Goal: Information Seeking & Learning: Learn about a topic

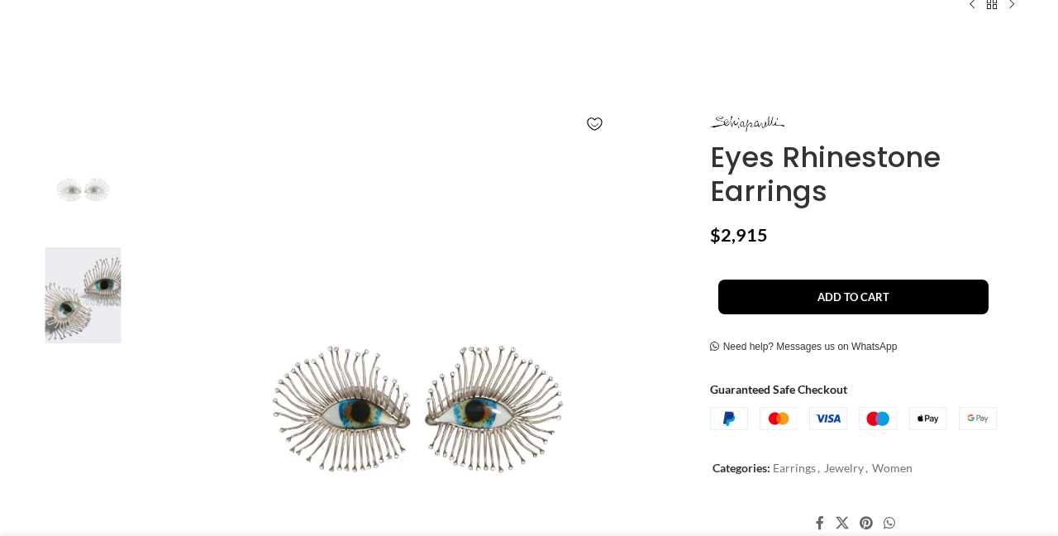
scroll to position [189, 0]
click at [478, 435] on img at bounding box center [415, 416] width 548 height 548
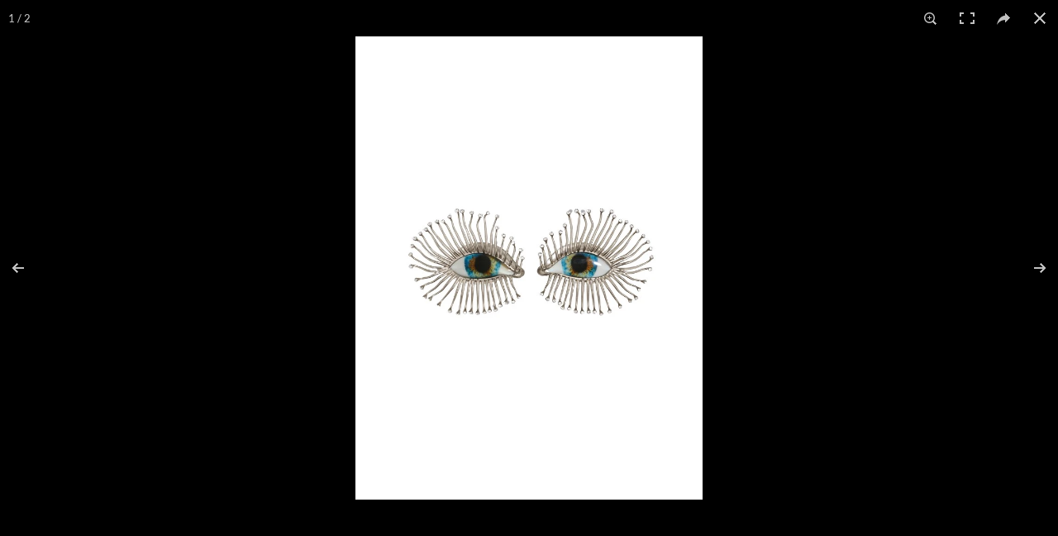
click at [585, 303] on img at bounding box center [528, 267] width 347 height 463
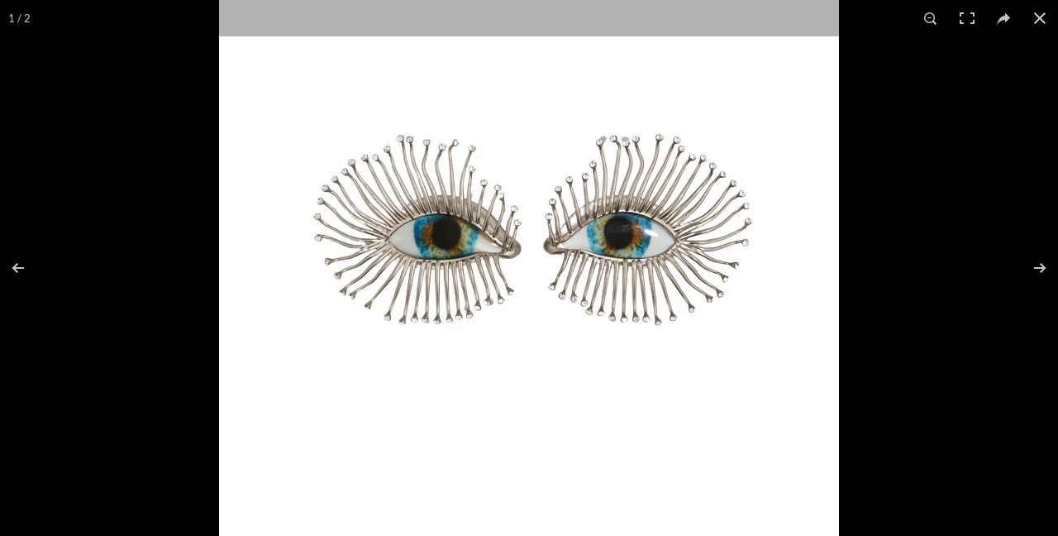
click at [585, 303] on img at bounding box center [529, 240] width 620 height 827
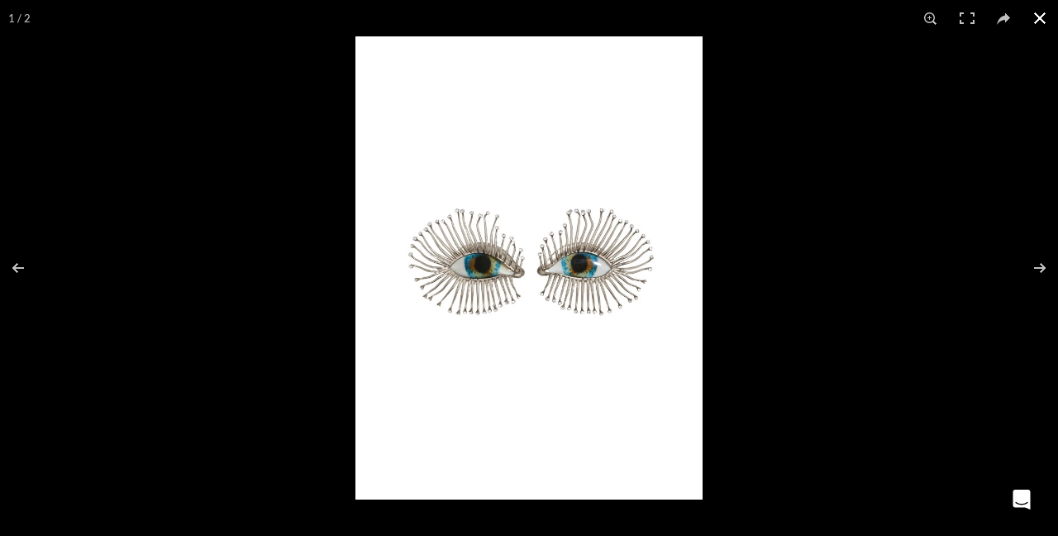
scroll to position [0, 174]
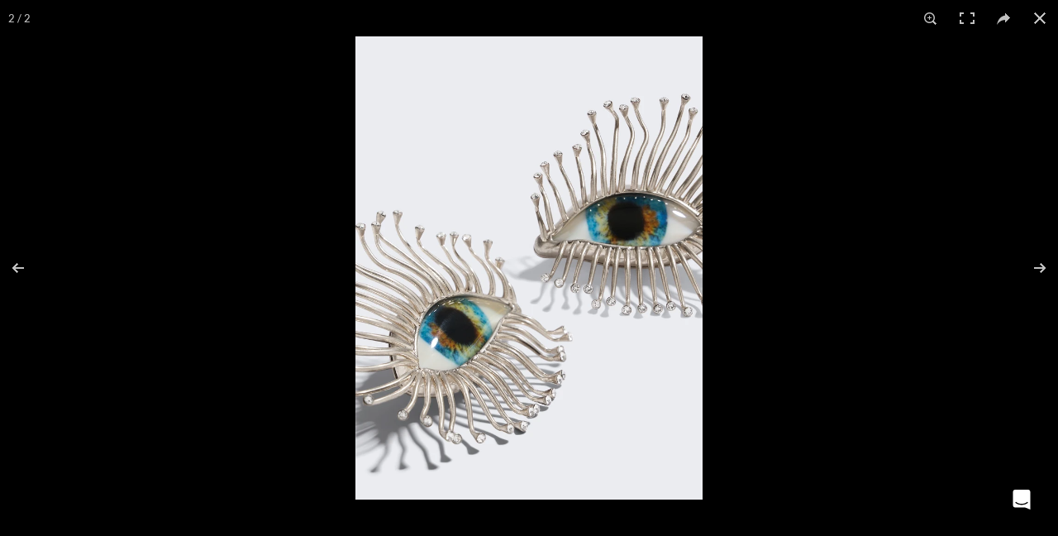
click at [634, 203] on img at bounding box center [528, 267] width 347 height 463
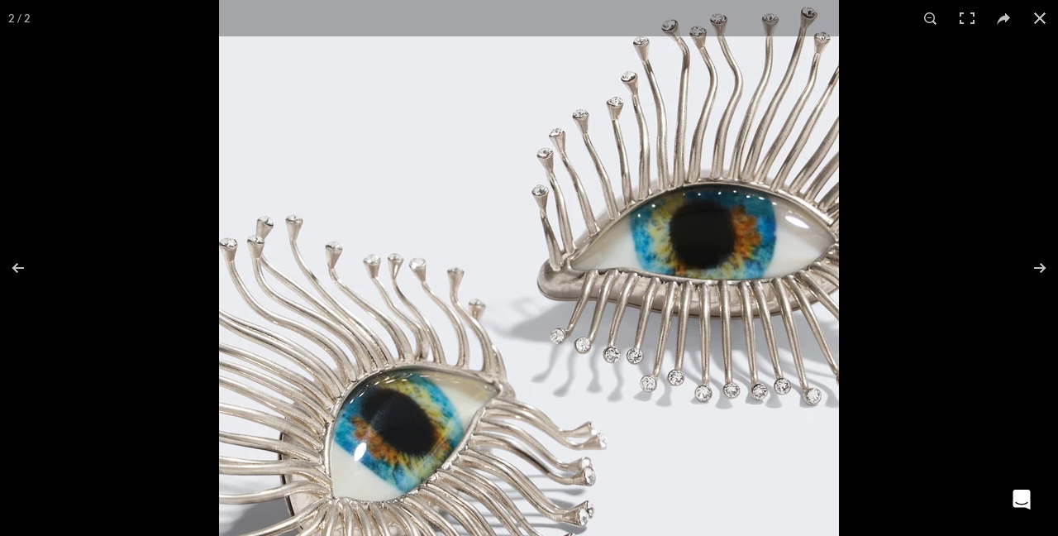
click at [630, 231] on img at bounding box center [529, 318] width 620 height 827
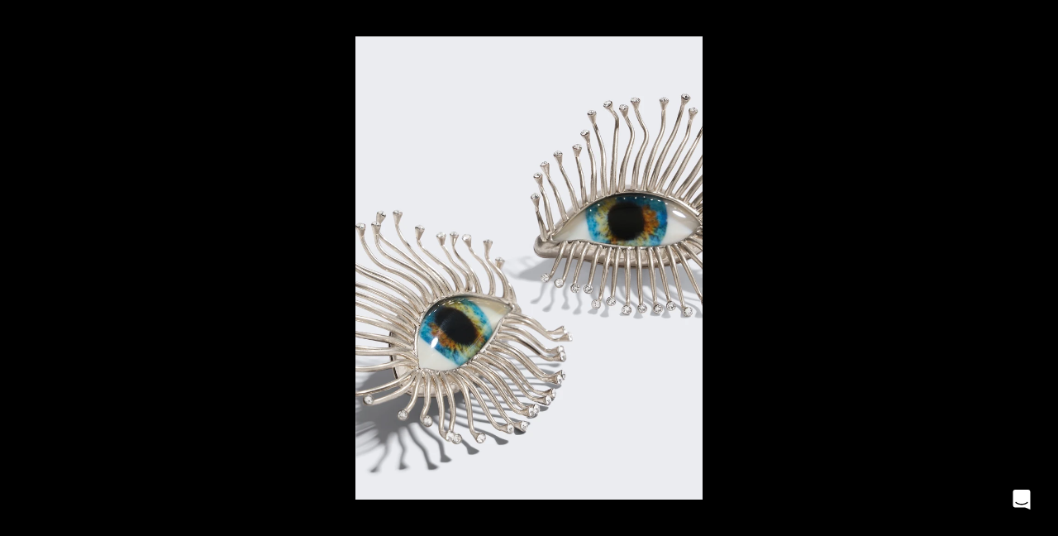
scroll to position [0, 348]
click at [542, 264] on img at bounding box center [528, 267] width 347 height 463
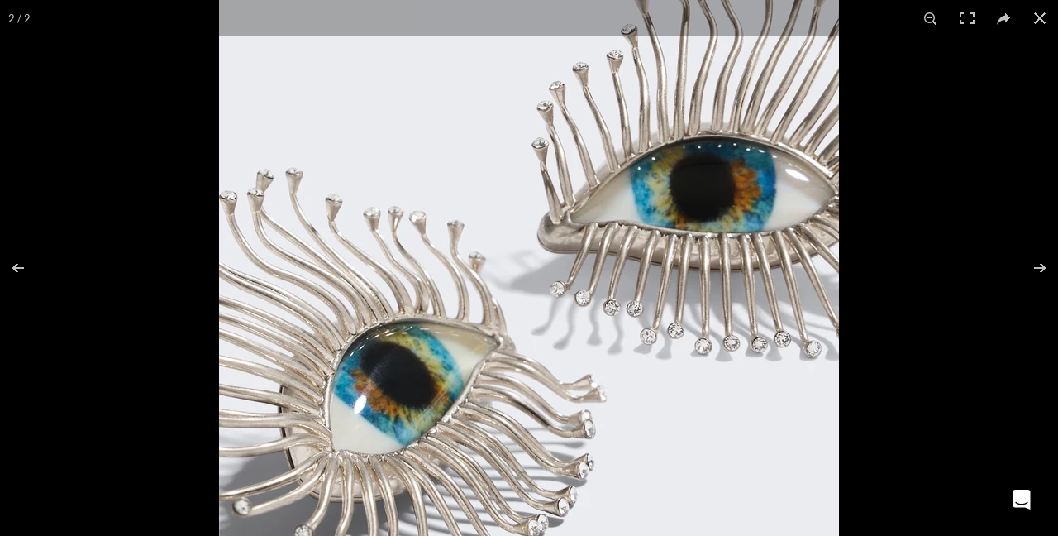
click at [582, 261] on img at bounding box center [529, 271] width 620 height 827
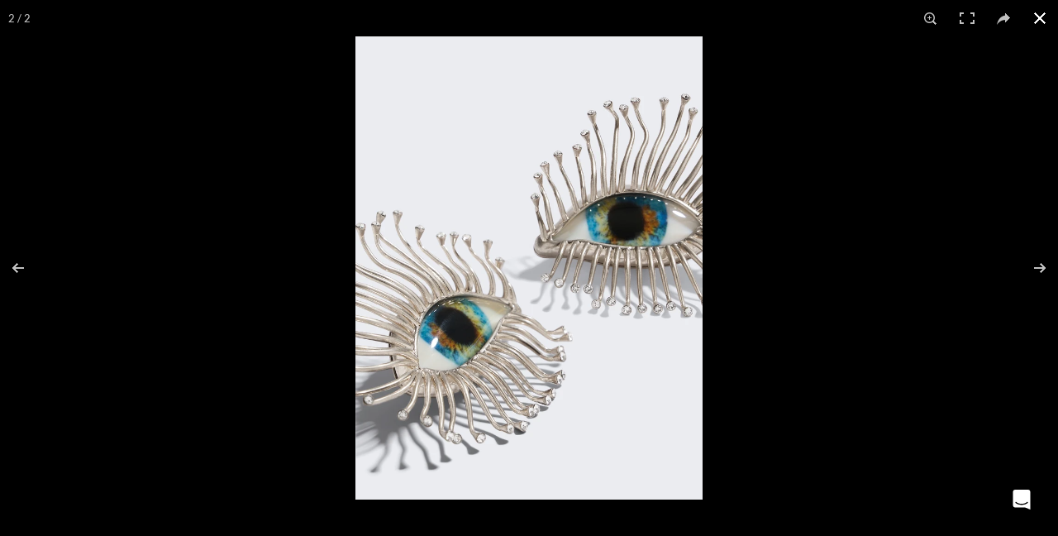
click at [1043, 18] on button at bounding box center [1040, 18] width 36 height 36
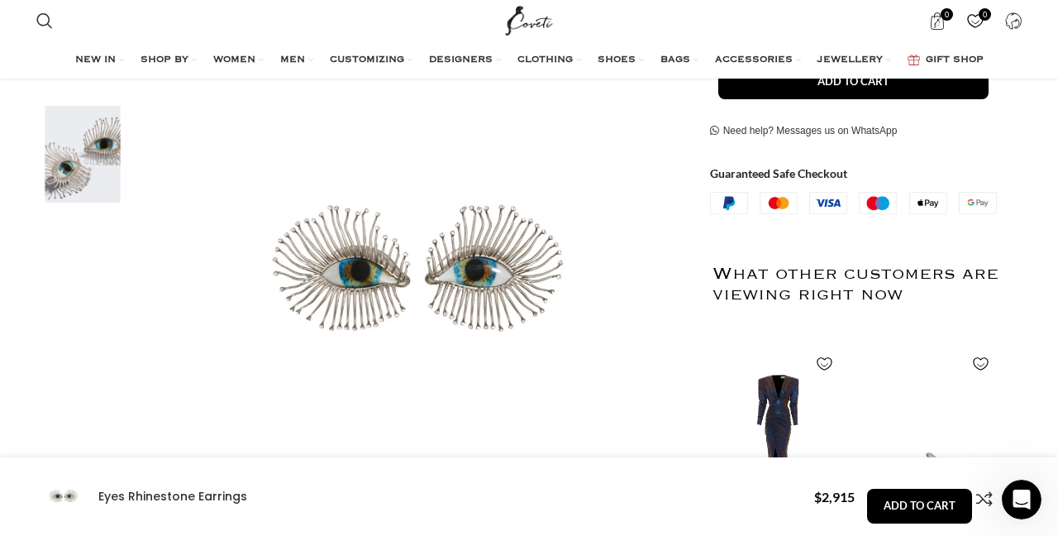
scroll to position [328, 0]
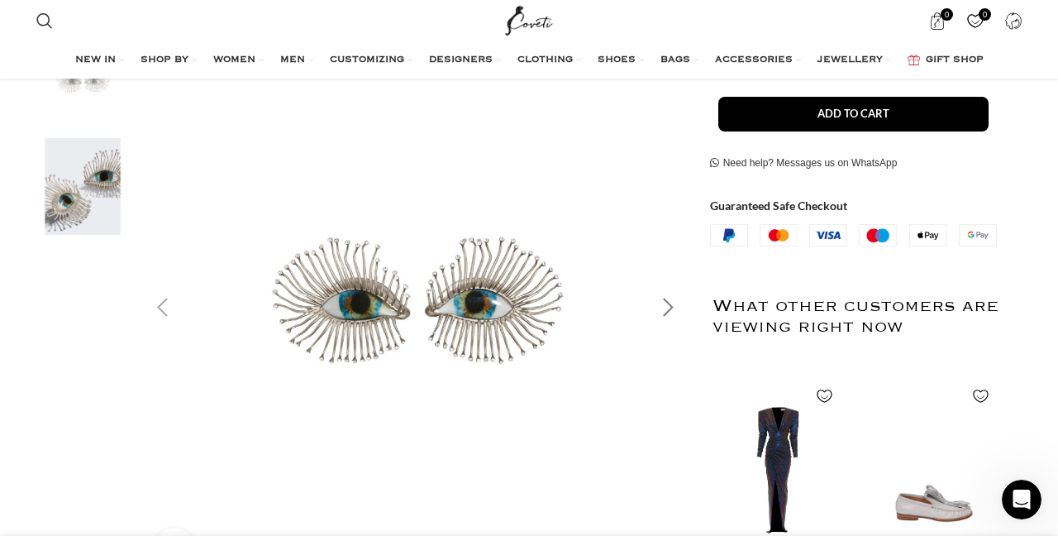
click at [673, 301] on div "Next slide" at bounding box center [668, 307] width 41 height 41
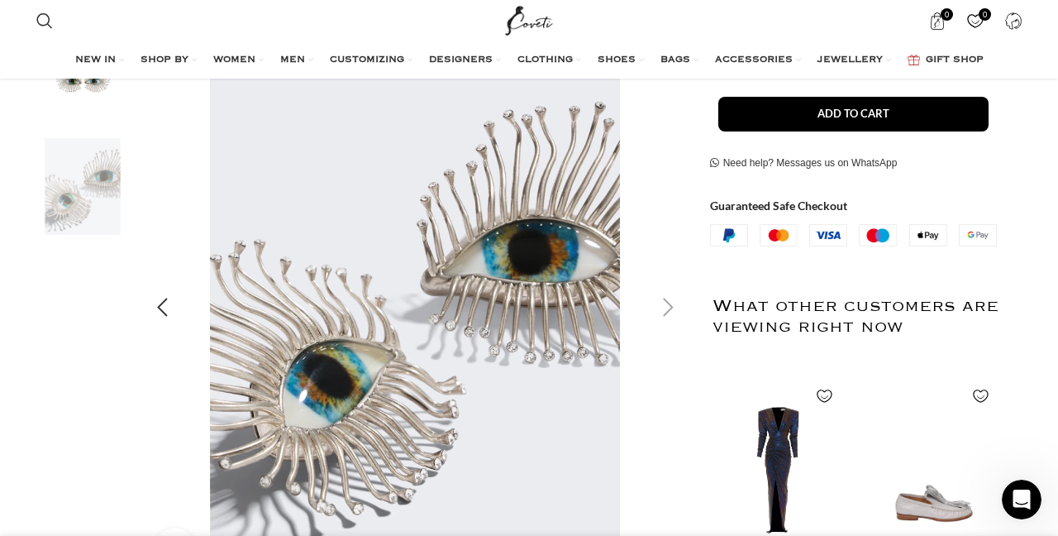
click at [672, 301] on div "Next slide" at bounding box center [668, 307] width 41 height 41
click at [670, 305] on div "Next slide" at bounding box center [668, 307] width 41 height 41
click at [148, 308] on div "Previous slide" at bounding box center [161, 307] width 41 height 41
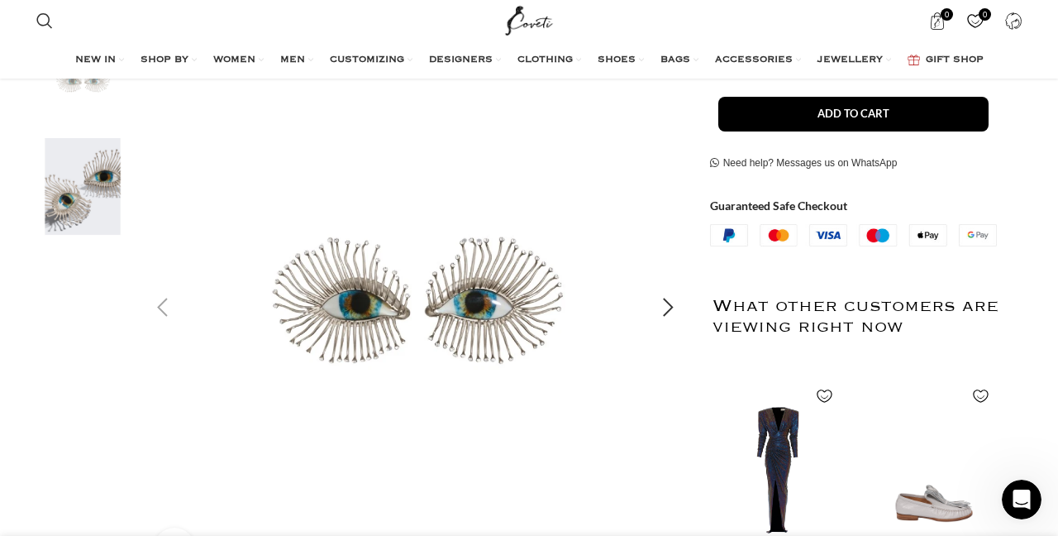
scroll to position [0, 696]
click at [170, 299] on div "Previous slide" at bounding box center [161, 307] width 41 height 41
click at [153, 309] on div "Previous slide" at bounding box center [161, 307] width 41 height 41
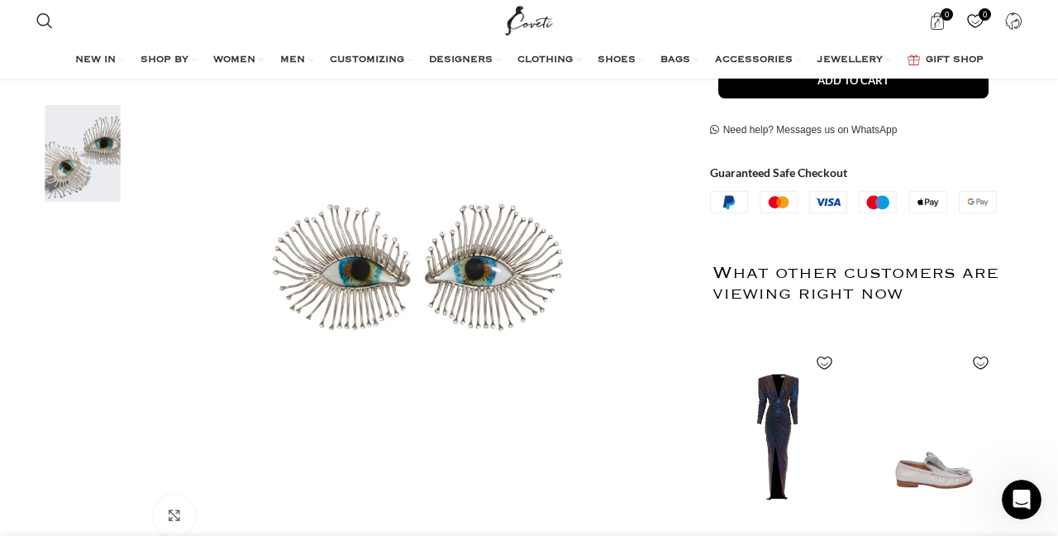
scroll to position [420, 0]
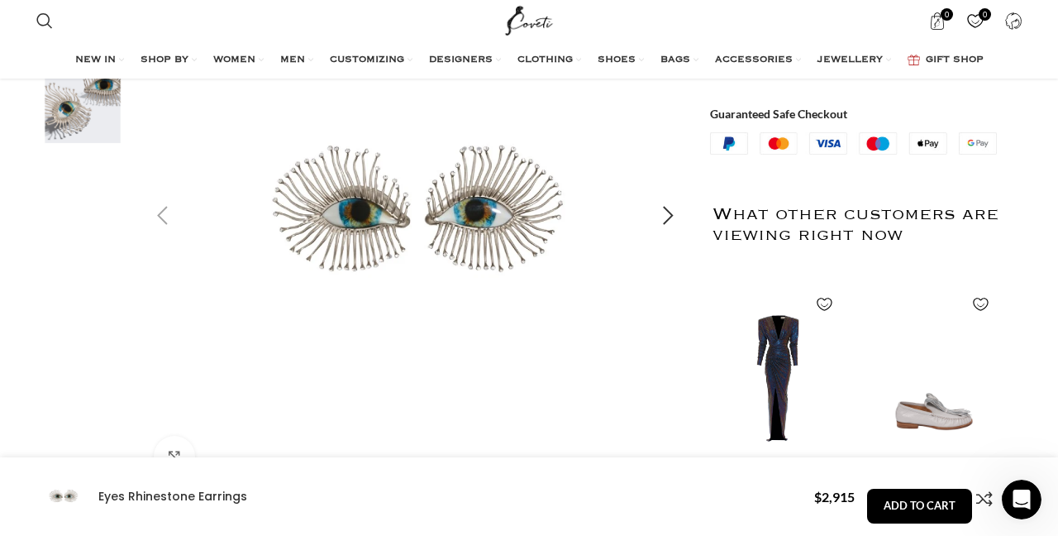
click at [501, 246] on img "1 / 2" at bounding box center [415, 216] width 548 height 548
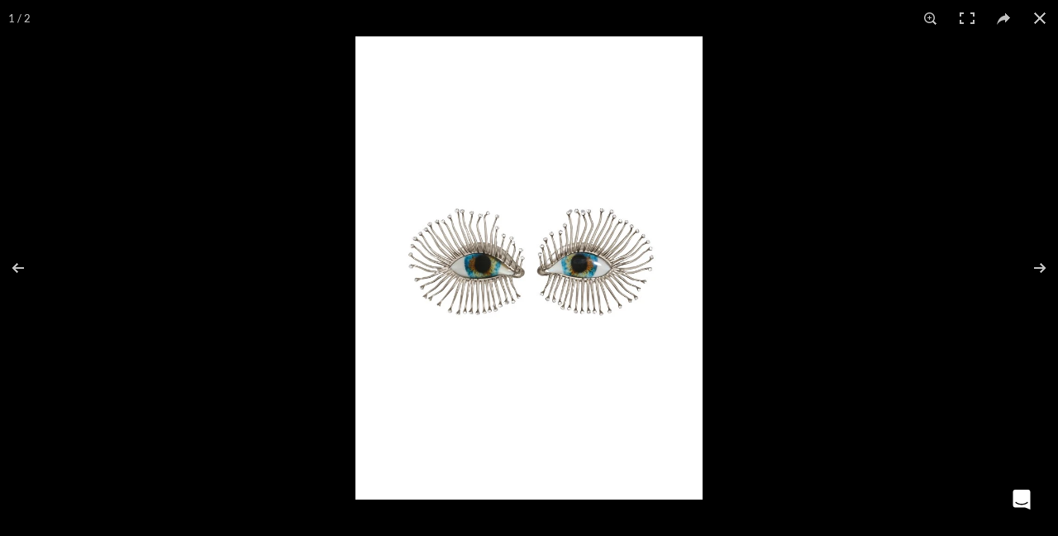
click at [618, 258] on img at bounding box center [528, 267] width 347 height 463
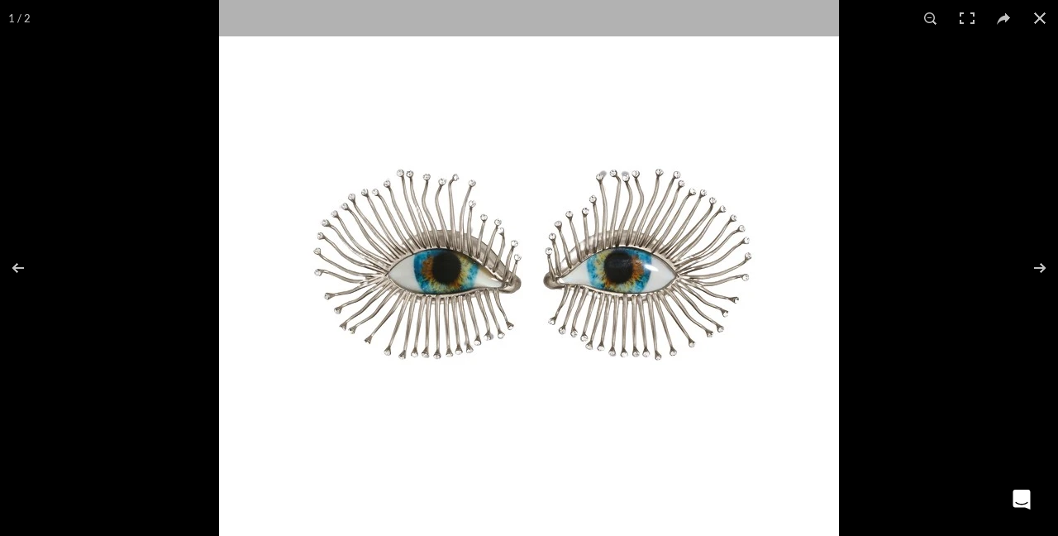
click at [618, 260] on img at bounding box center [529, 275] width 620 height 827
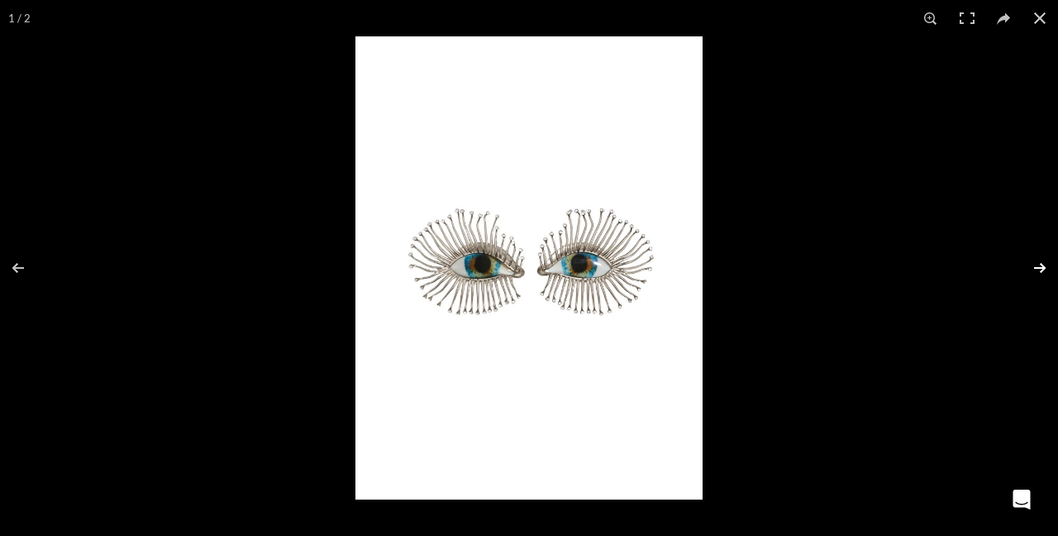
click at [1040, 260] on button at bounding box center [1029, 268] width 58 height 83
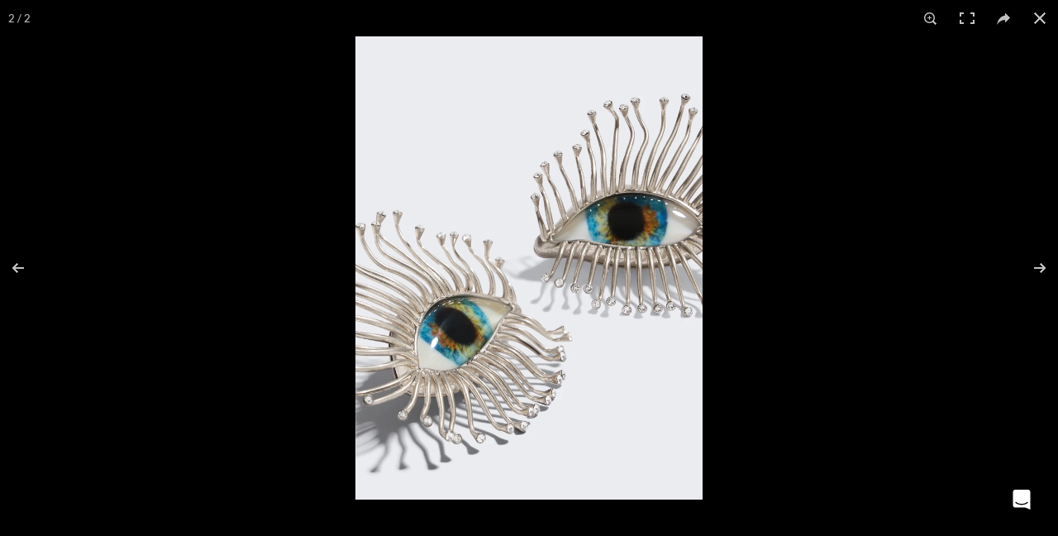
scroll to position [0, 870]
click at [520, 282] on img at bounding box center [528, 267] width 347 height 463
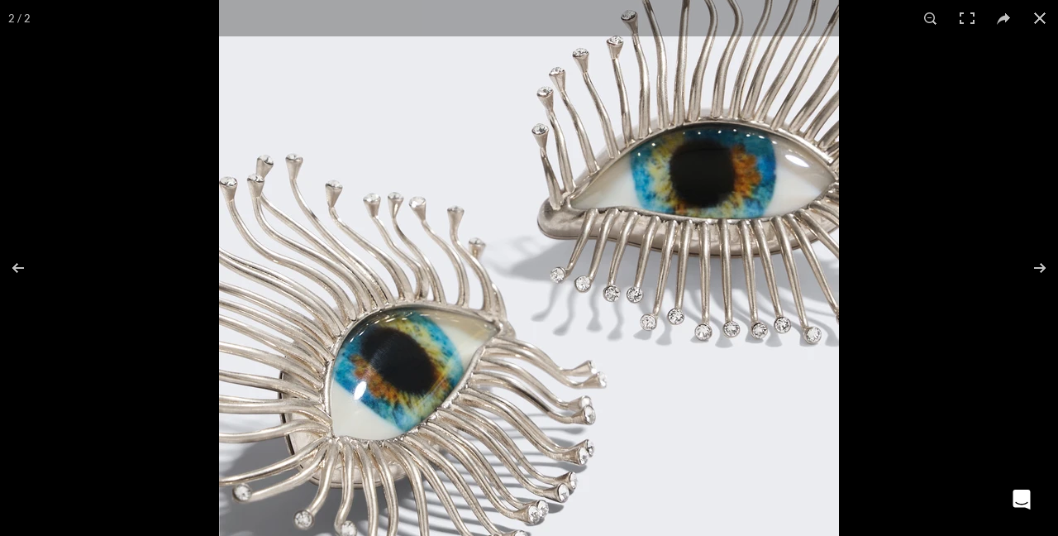
click at [518, 285] on img at bounding box center [529, 257] width 620 height 827
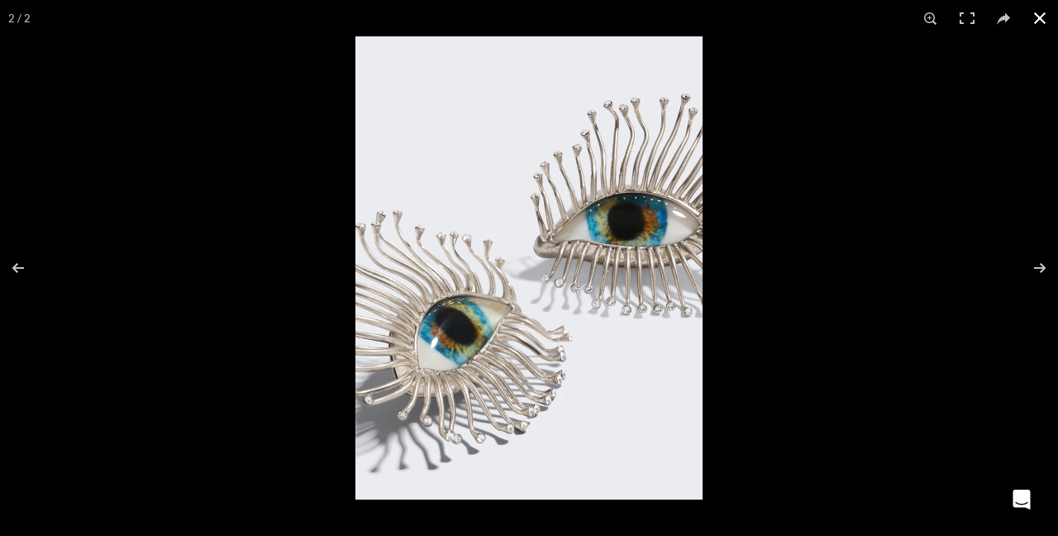
click at [1037, 27] on button at bounding box center [1040, 18] width 36 height 36
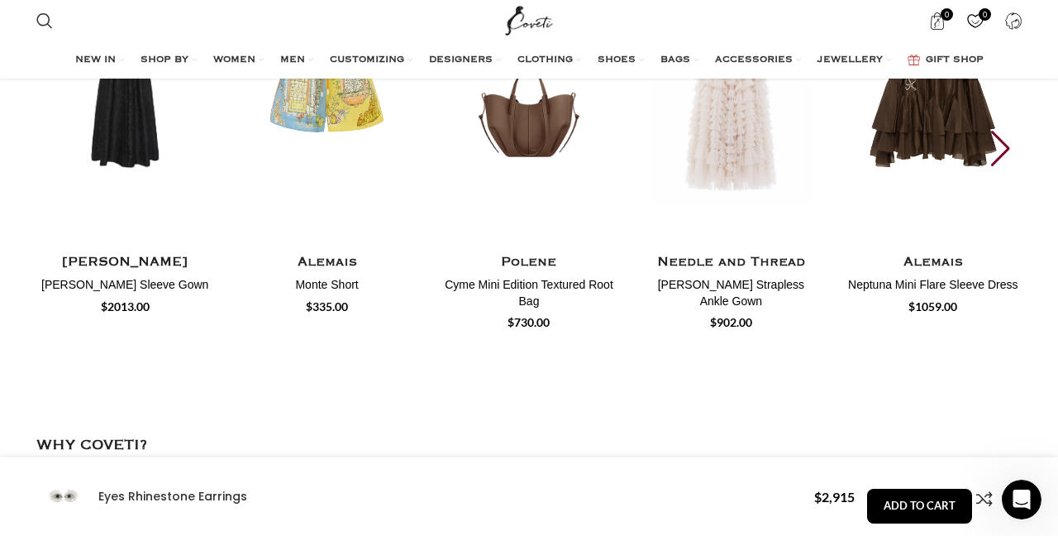
scroll to position [3419, 0]
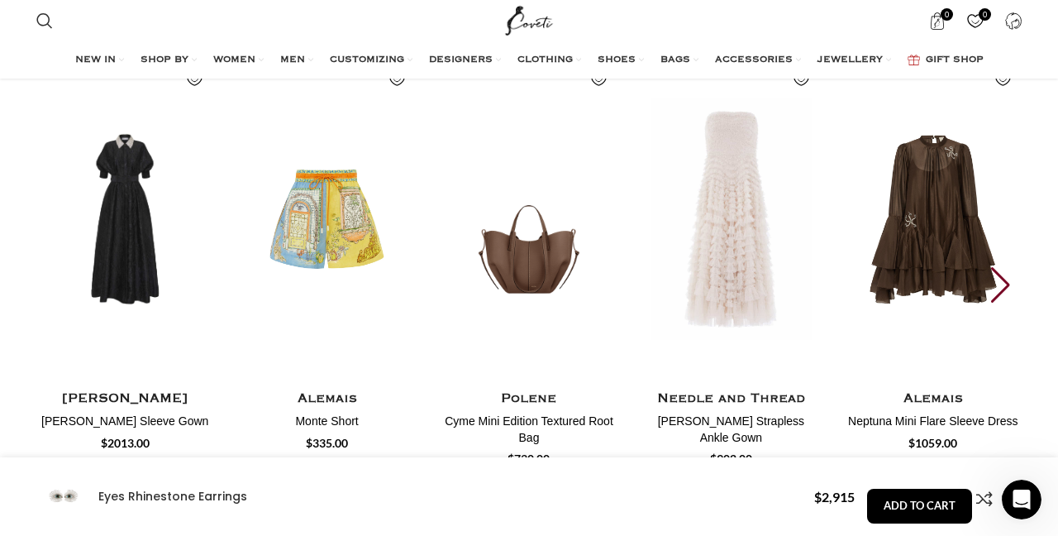
click at [1003, 301] on div "Next slide" at bounding box center [1002, 285] width 22 height 36
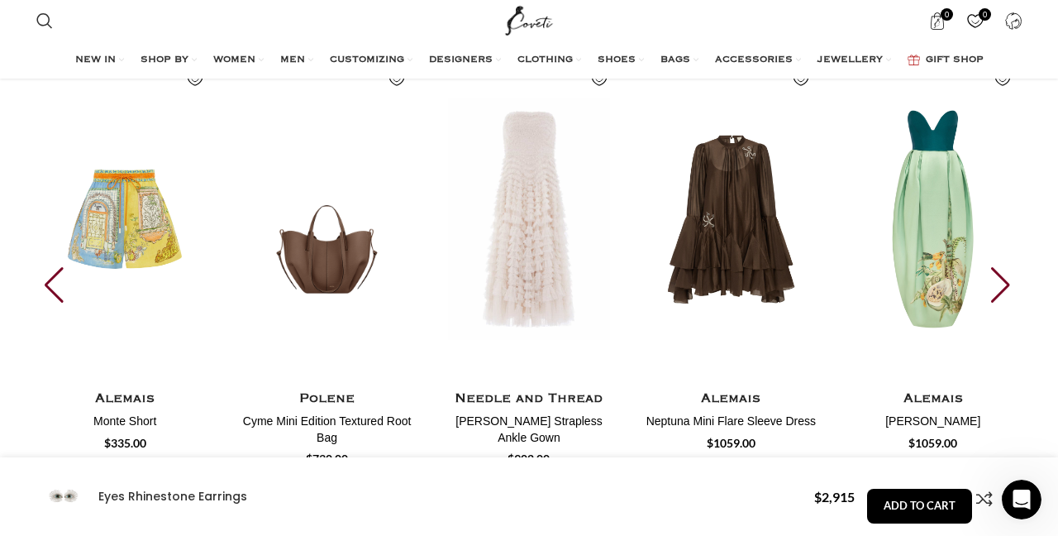
click at [1003, 301] on div "Next slide" at bounding box center [1002, 285] width 22 height 36
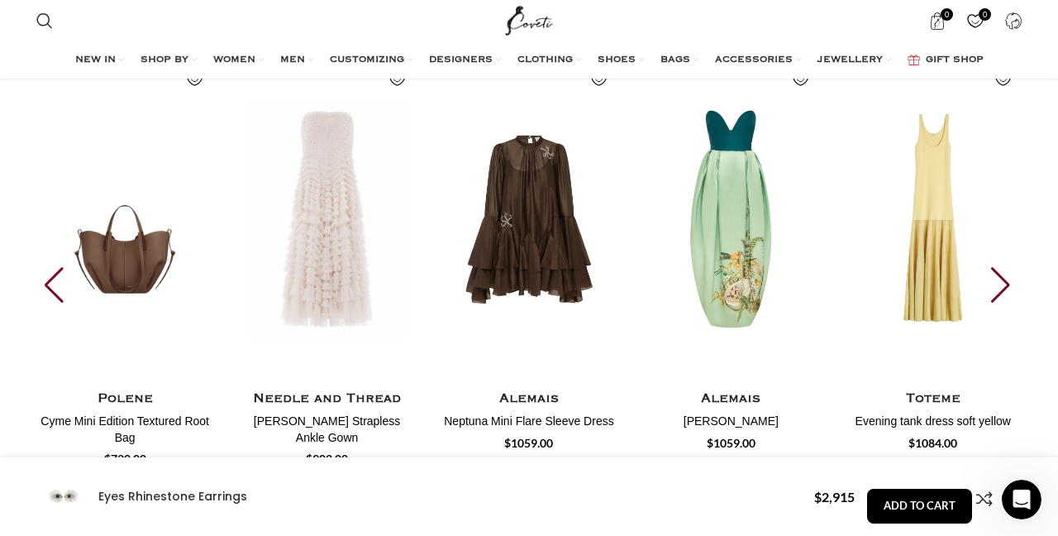
click at [1003, 301] on div "Next slide" at bounding box center [1002, 285] width 22 height 36
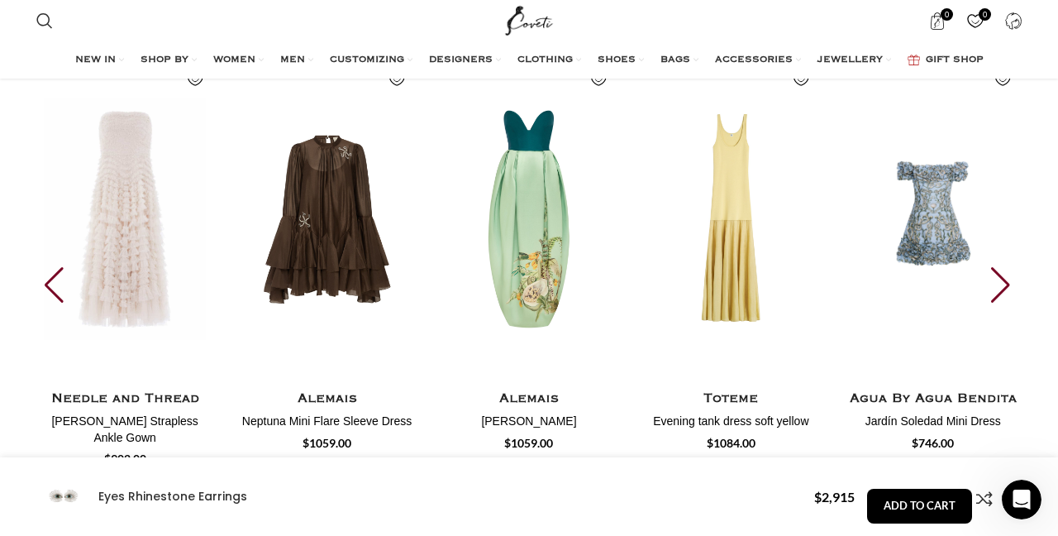
click at [1003, 301] on div "Next slide" at bounding box center [1002, 285] width 22 height 36
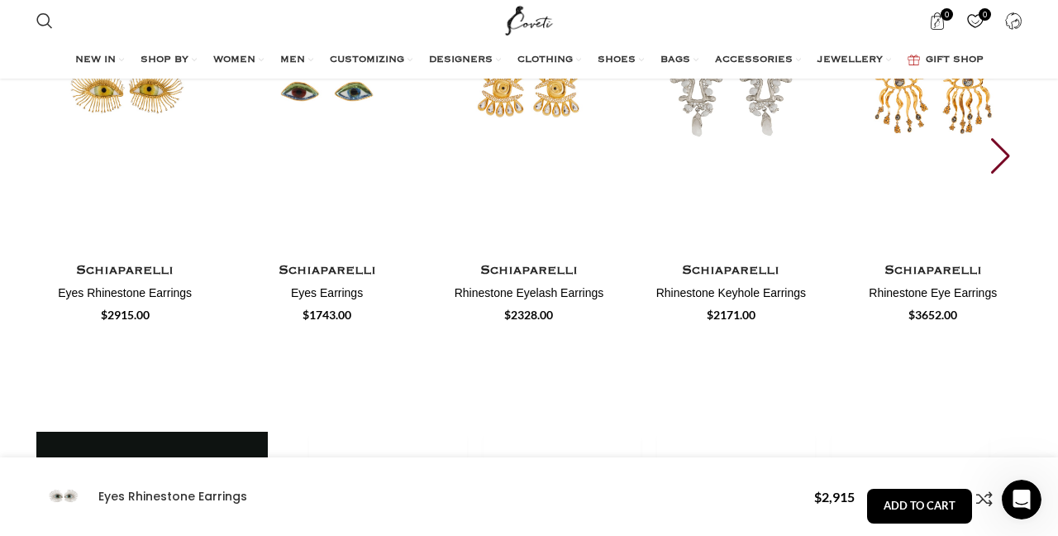
scroll to position [2529, 0]
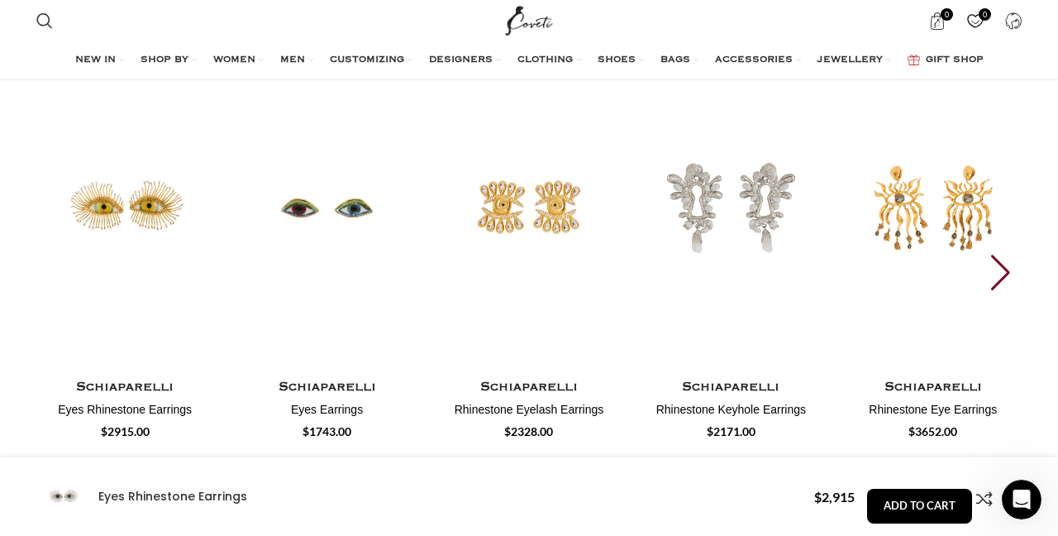
click at [998, 291] on div "Next slide" at bounding box center [1002, 273] width 22 height 36
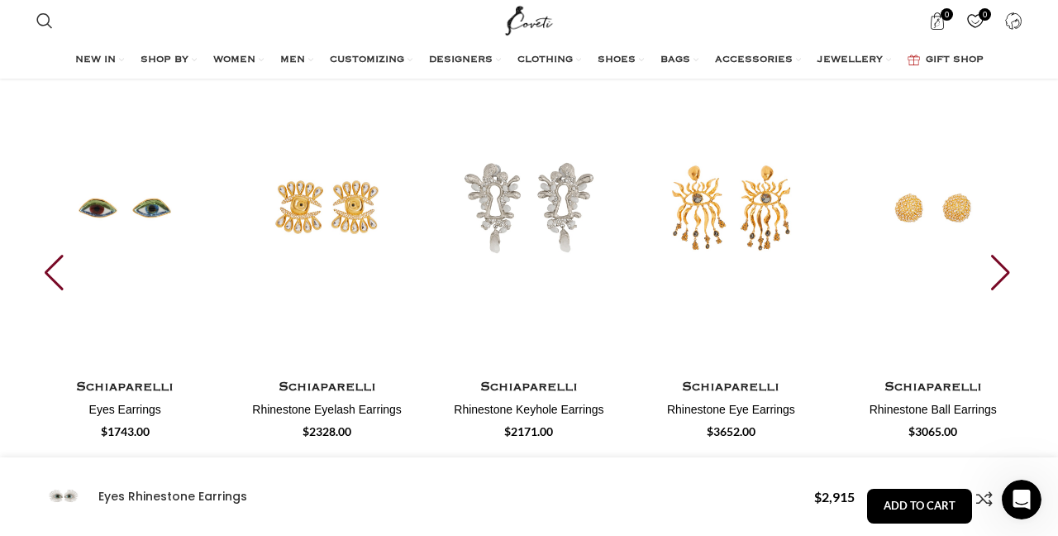
click at [998, 291] on div "Next slide" at bounding box center [1002, 273] width 22 height 36
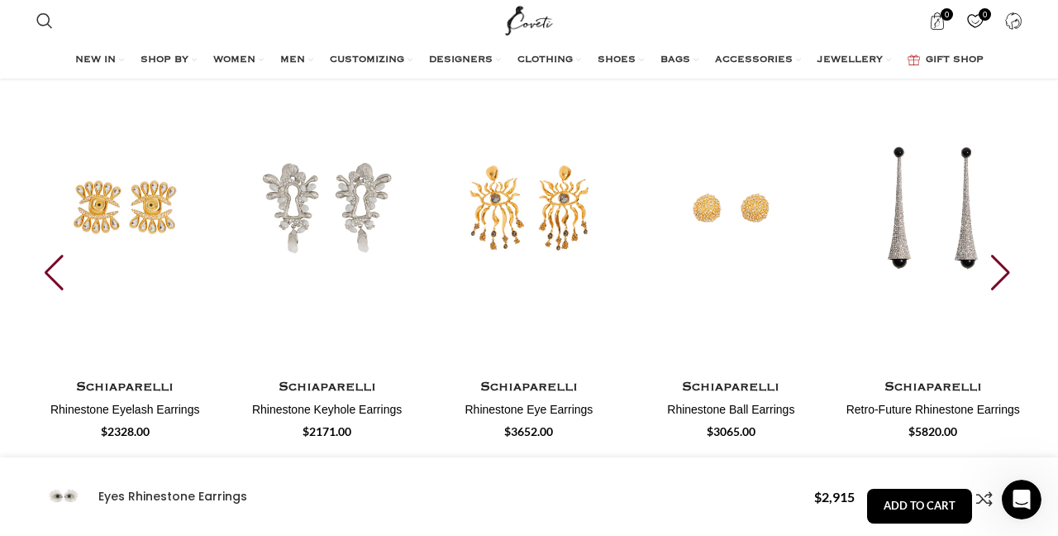
click at [998, 291] on div "Next slide" at bounding box center [1002, 273] width 22 height 36
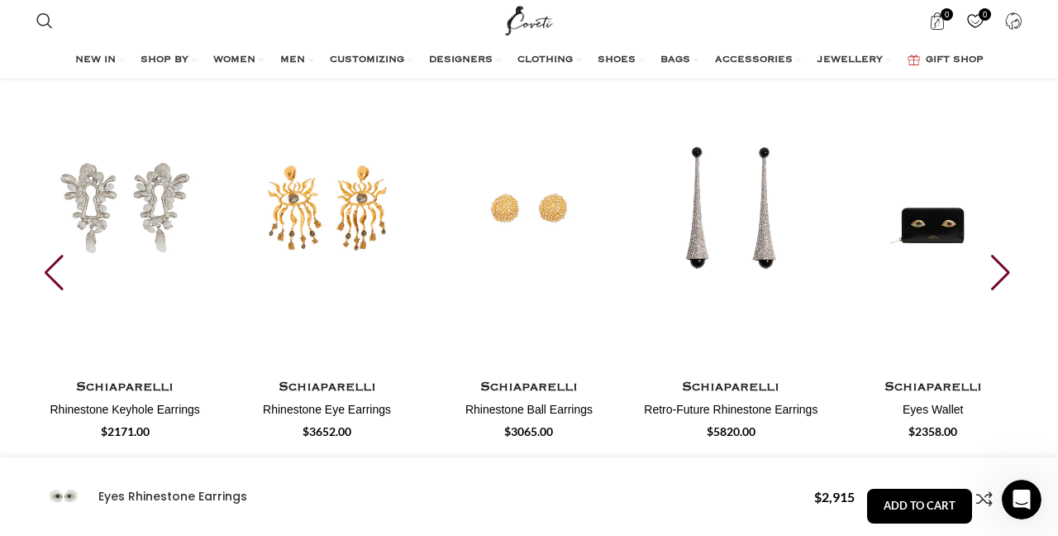
click at [997, 291] on div "Next slide" at bounding box center [1002, 273] width 22 height 36
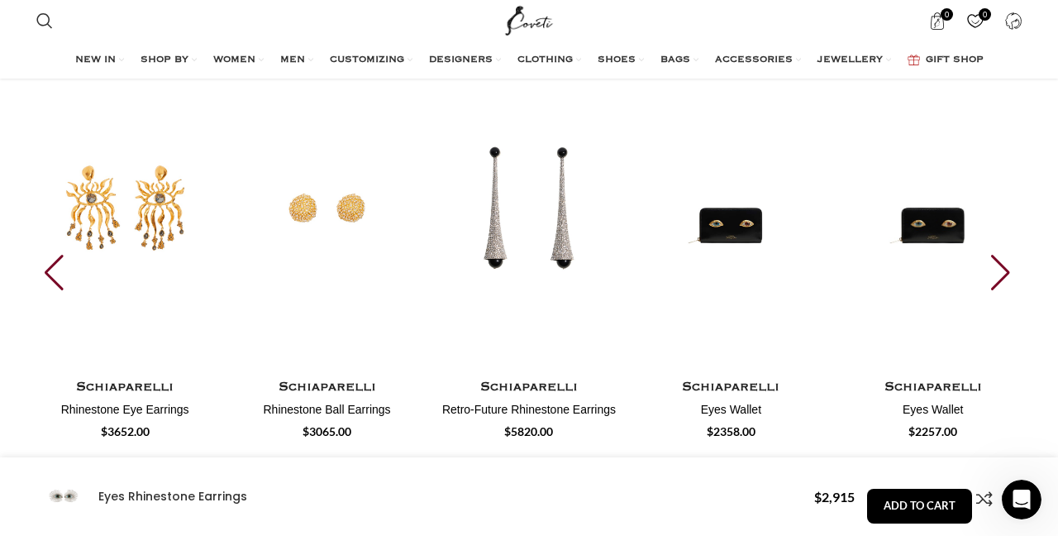
click at [997, 291] on div "Next slide" at bounding box center [1002, 273] width 22 height 36
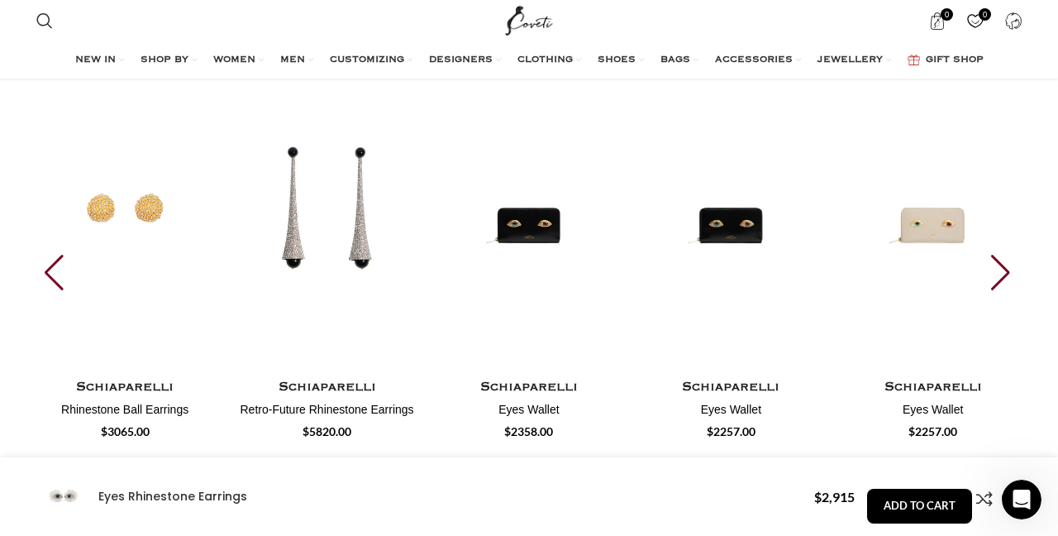
click at [997, 291] on div "Next slide" at bounding box center [1002, 273] width 22 height 36
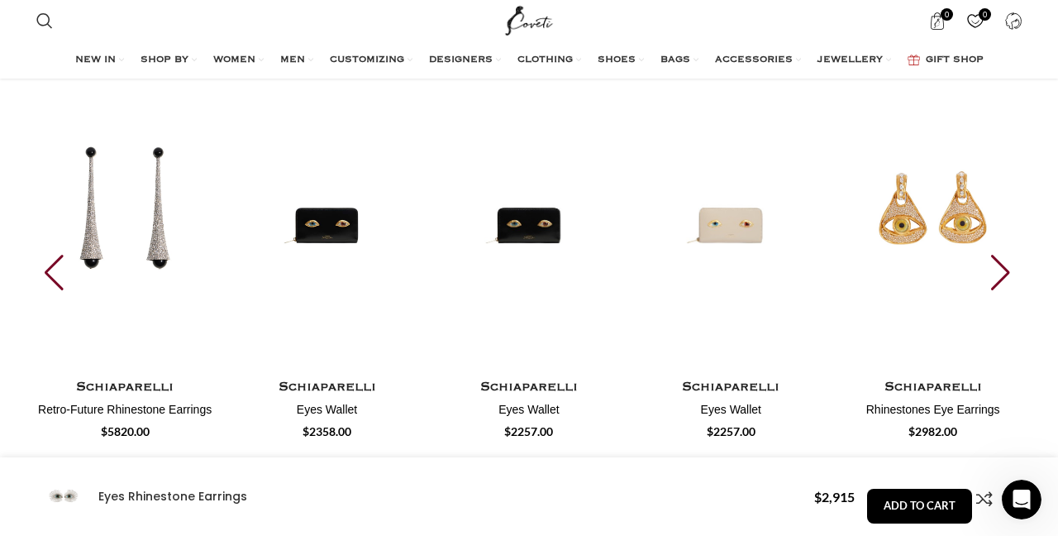
click at [997, 291] on div "Next slide" at bounding box center [1002, 273] width 22 height 36
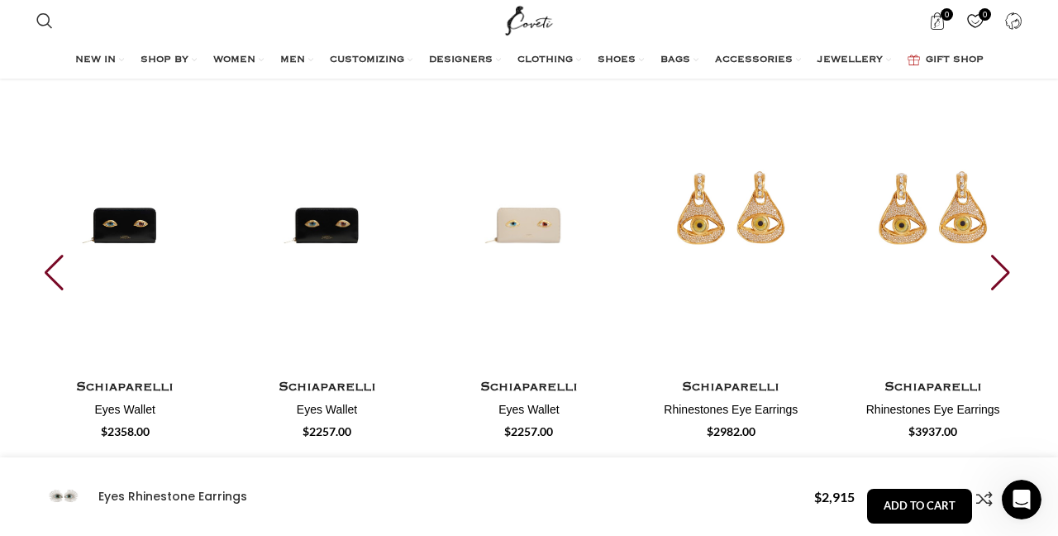
click at [997, 291] on div "Next slide" at bounding box center [1002, 273] width 22 height 36
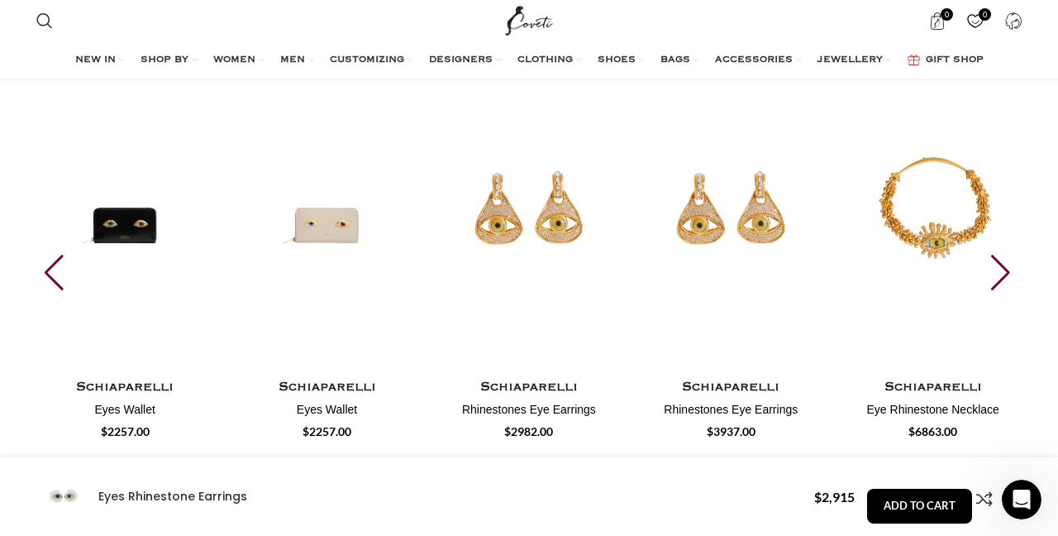
scroll to position [0, 1568]
click at [997, 291] on div "Next slide" at bounding box center [1002, 273] width 22 height 36
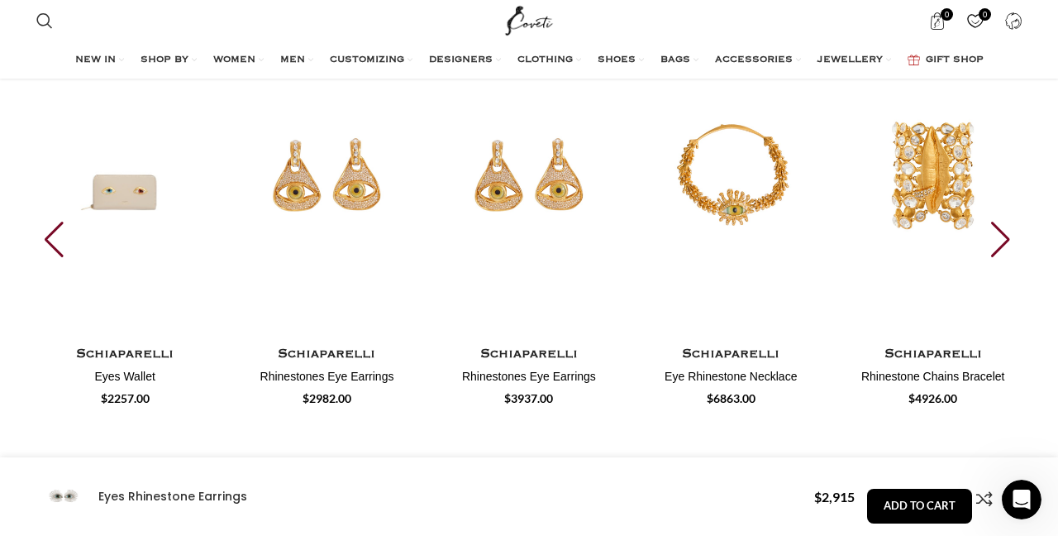
scroll to position [0, 1740]
click at [998, 257] on div "Next slide" at bounding box center [1002, 240] width 22 height 36
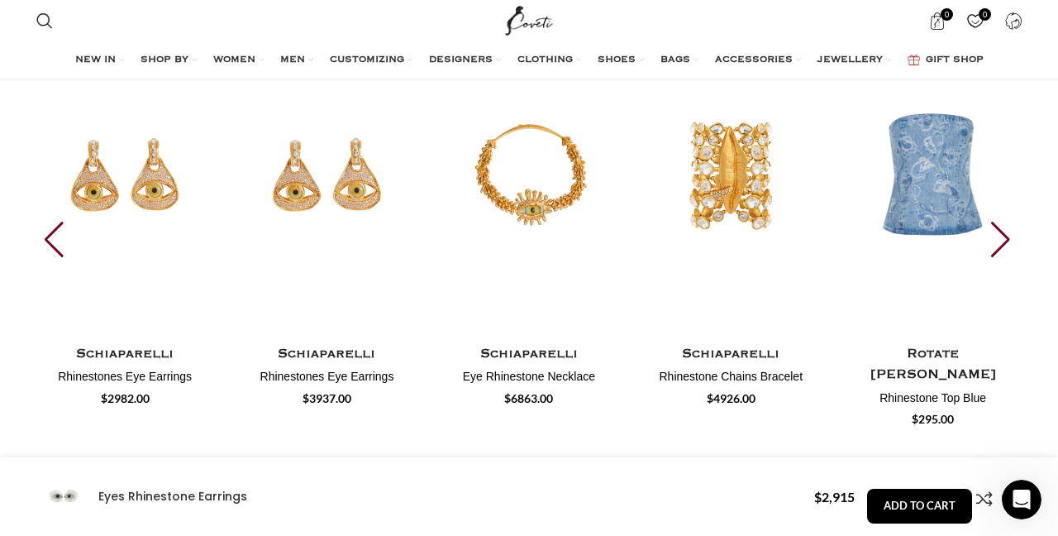
click at [998, 257] on div "Next slide" at bounding box center [1002, 240] width 22 height 36
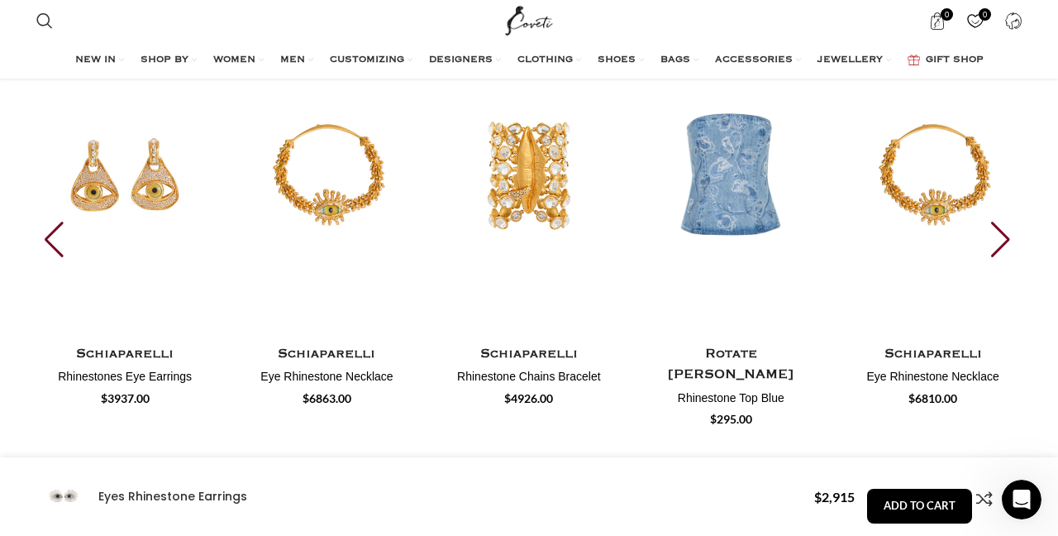
click at [998, 257] on div "Next slide" at bounding box center [1002, 240] width 22 height 36
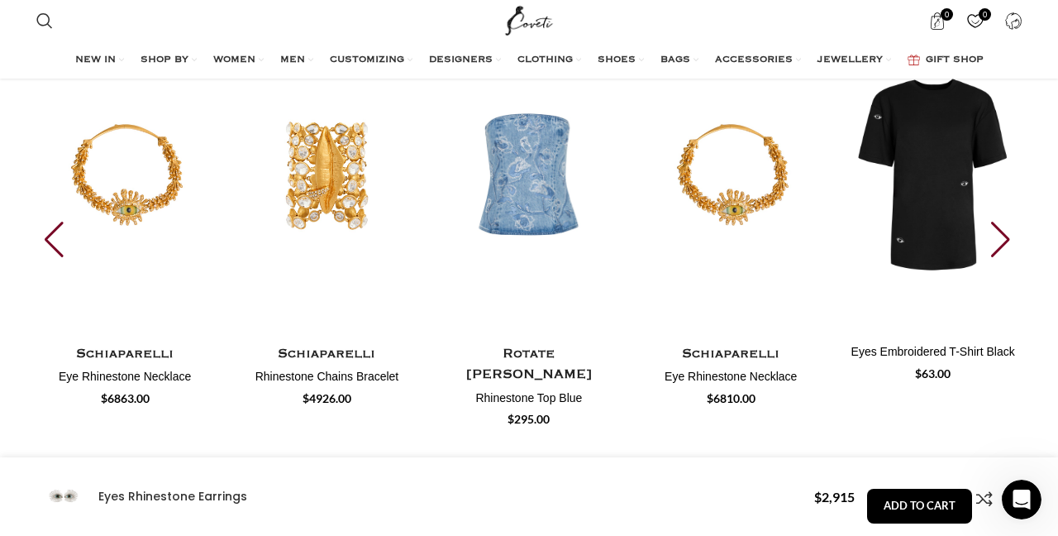
click at [995, 258] on div "Next slide" at bounding box center [1002, 240] width 22 height 36
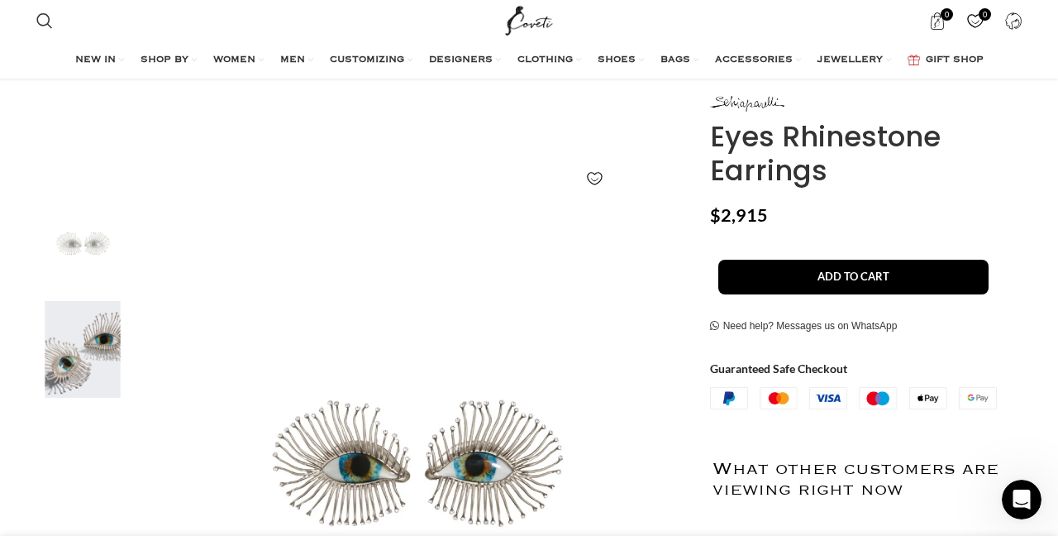
scroll to position [412, 0]
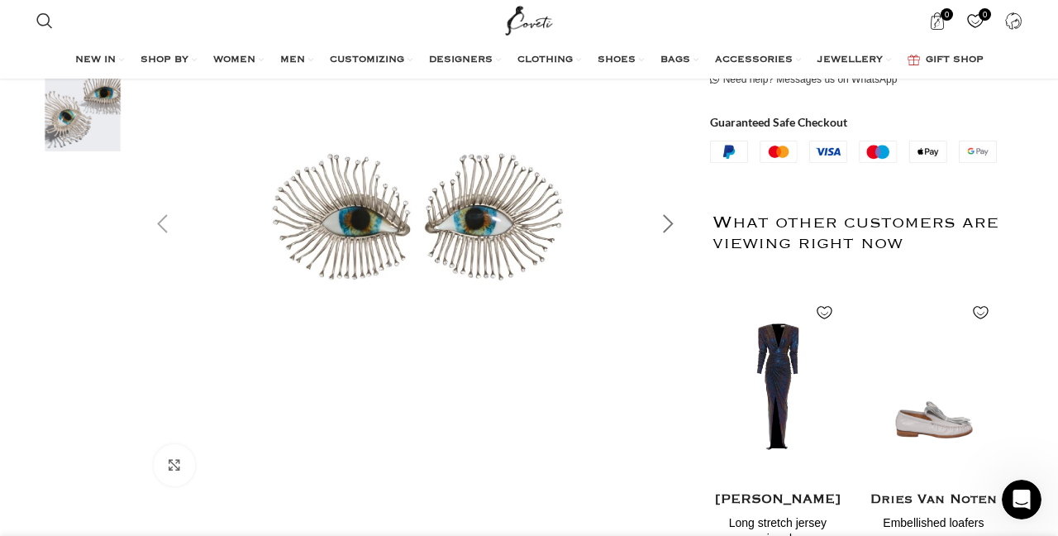
click at [657, 223] on div "Next slide" at bounding box center [668, 223] width 41 height 41
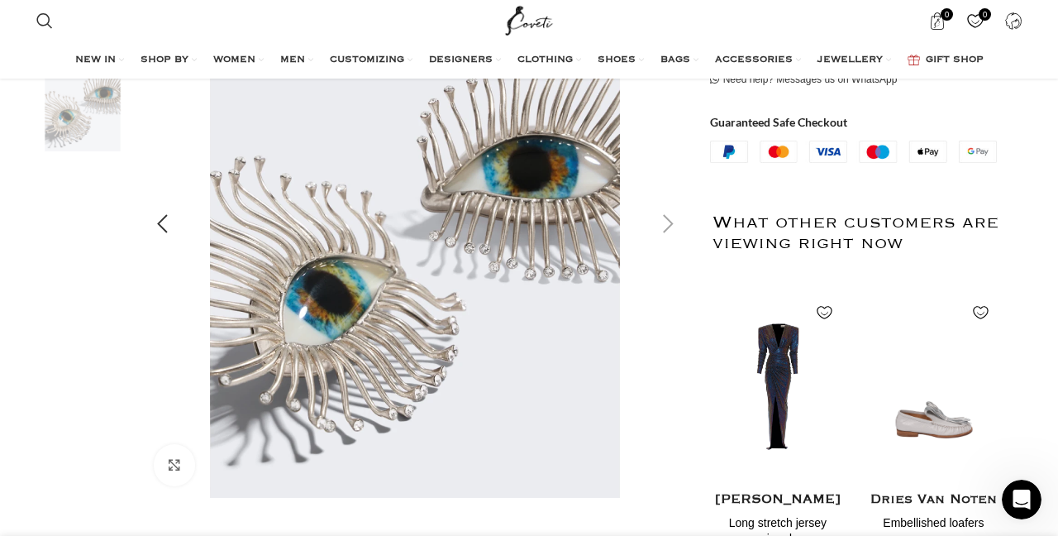
click at [657, 223] on div "Next slide" at bounding box center [668, 223] width 41 height 41
click at [160, 222] on div "Previous slide" at bounding box center [161, 223] width 41 height 41
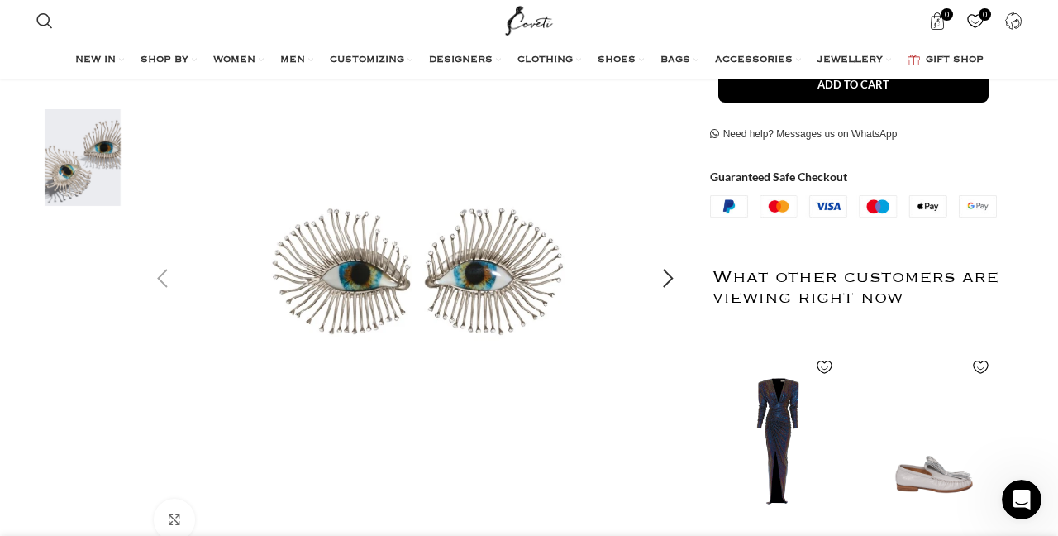
scroll to position [0, 174]
click at [491, 305] on img "1 / 2" at bounding box center [415, 279] width 548 height 548
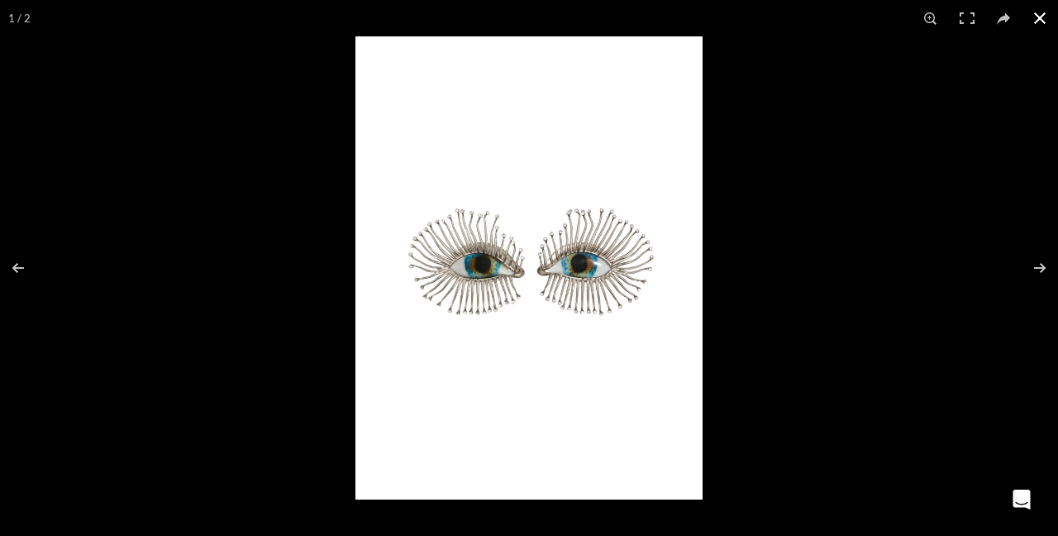
click at [806, 222] on div at bounding box center [884, 304] width 1058 height 536
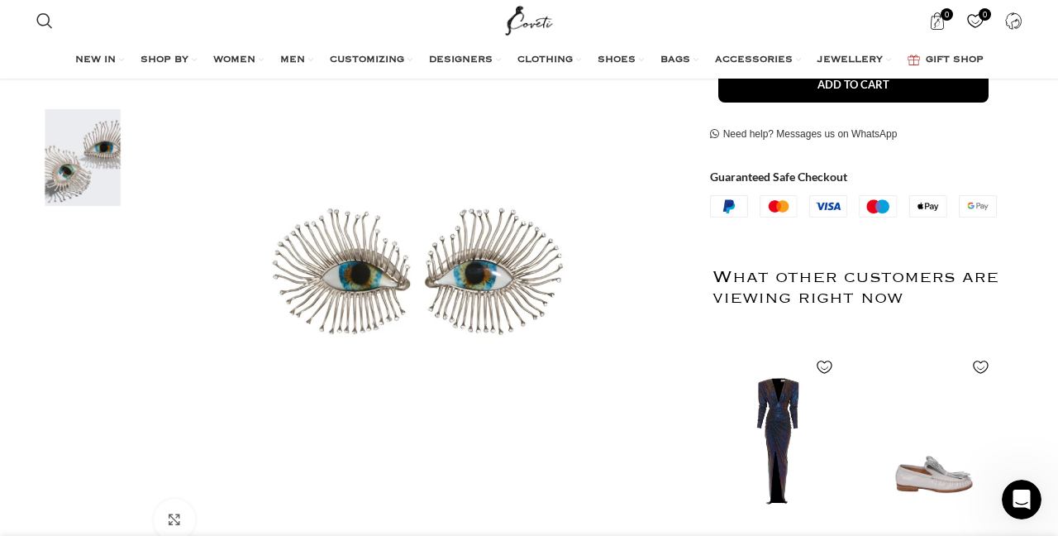
scroll to position [0, 1044]
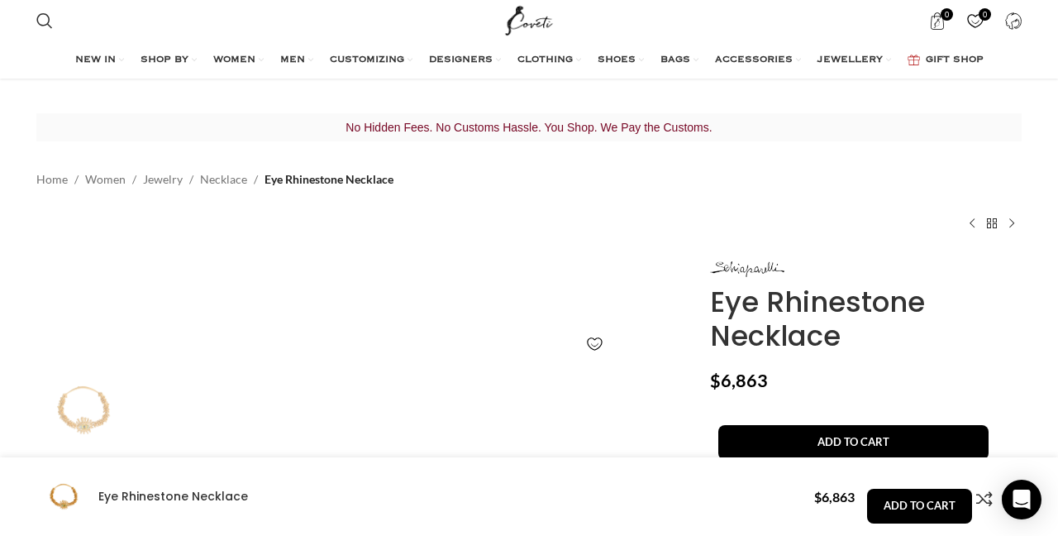
scroll to position [456, 0]
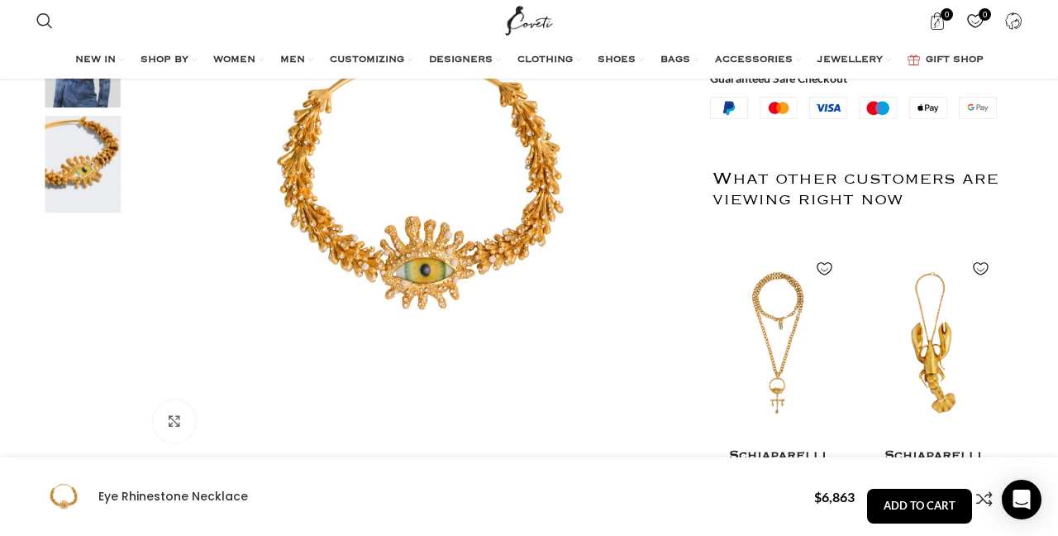
click at [112, 185] on img "3 / 3" at bounding box center [82, 164] width 101 height 97
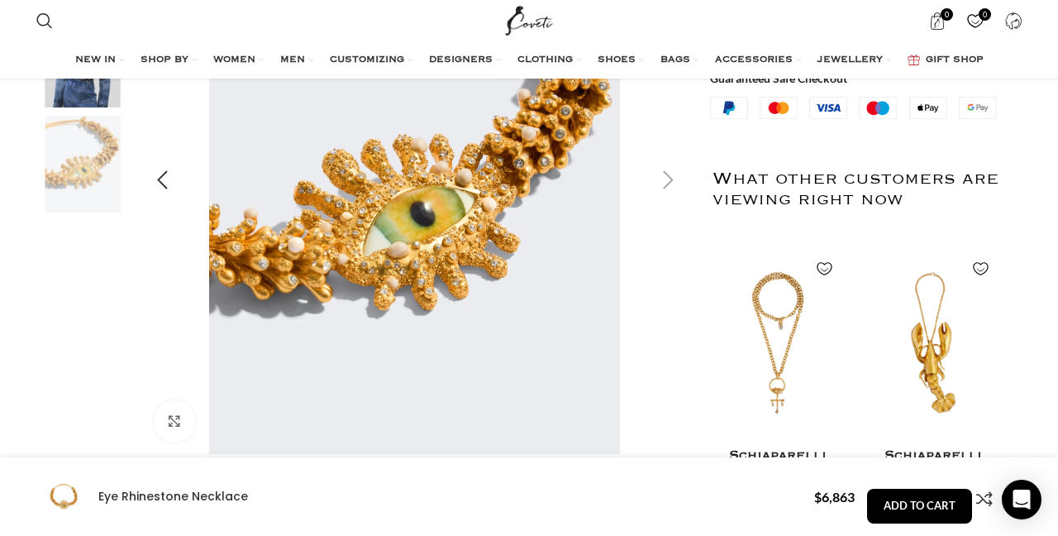
scroll to position [0, 174]
click at [433, 254] on img "3 / 3" at bounding box center [415, 181] width 548 height 548
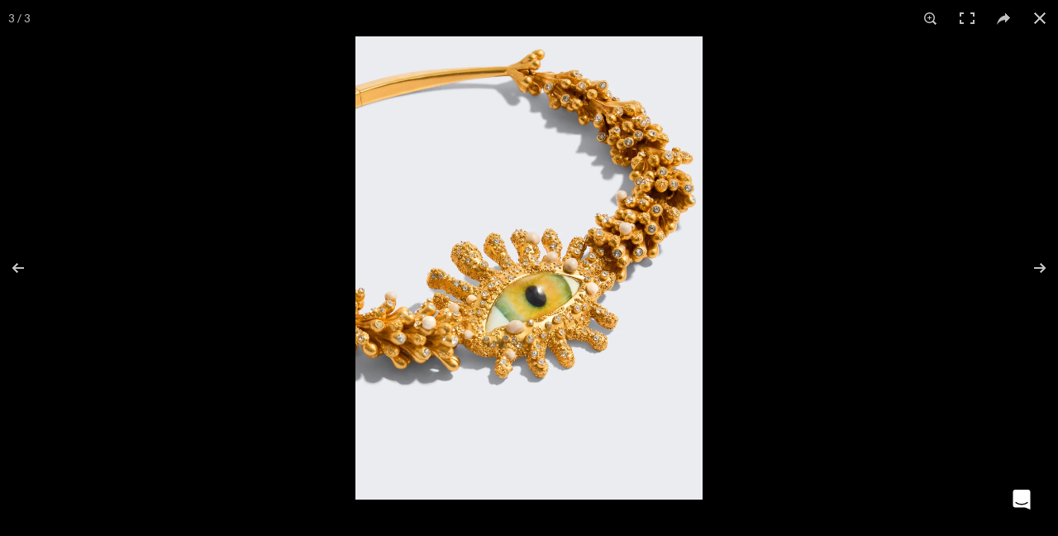
click at [635, 172] on img at bounding box center [528, 267] width 347 height 463
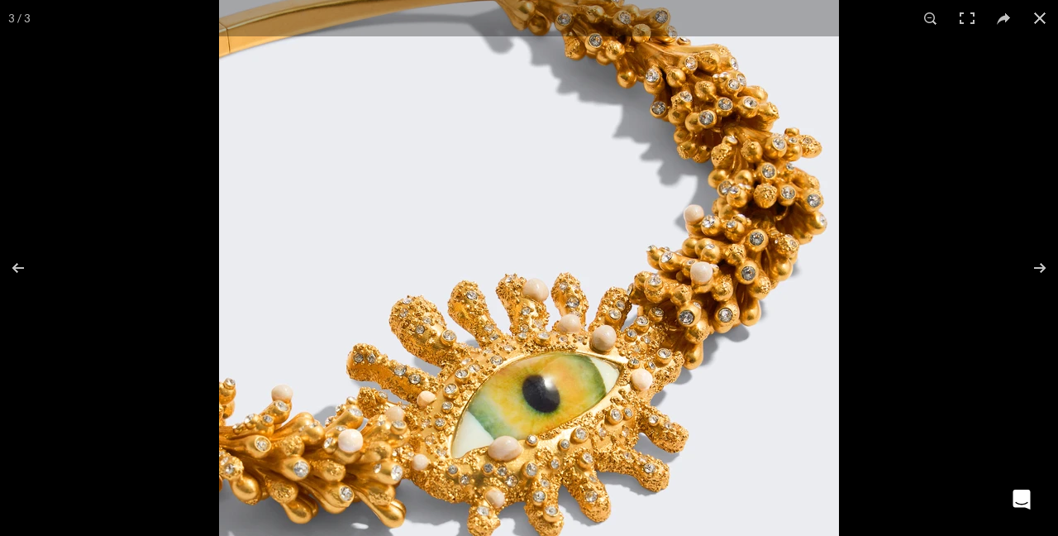
click at [734, 270] on img at bounding box center [529, 343] width 620 height 827
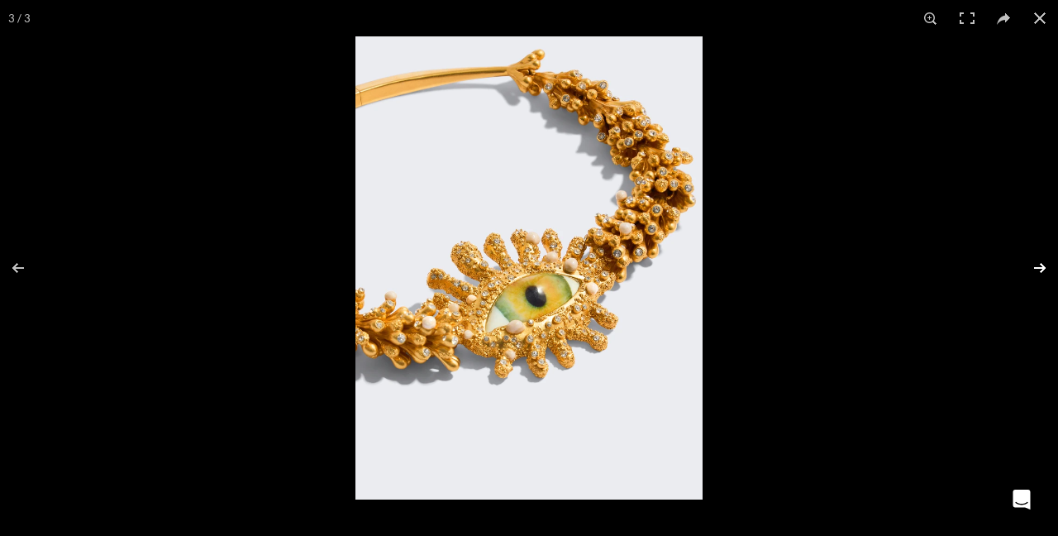
click at [1037, 274] on button at bounding box center [1029, 268] width 58 height 83
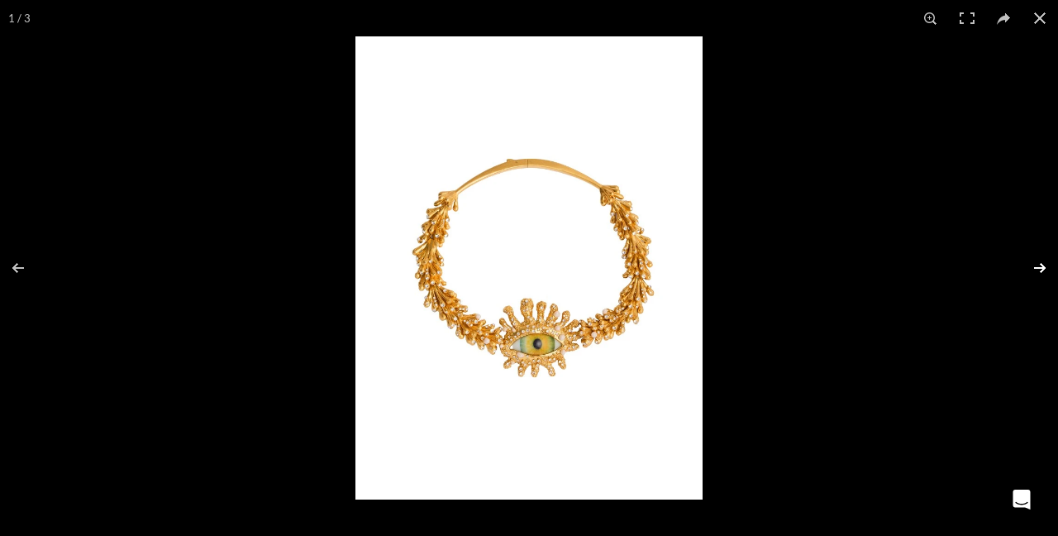
click at [1037, 274] on button at bounding box center [1029, 268] width 58 height 83
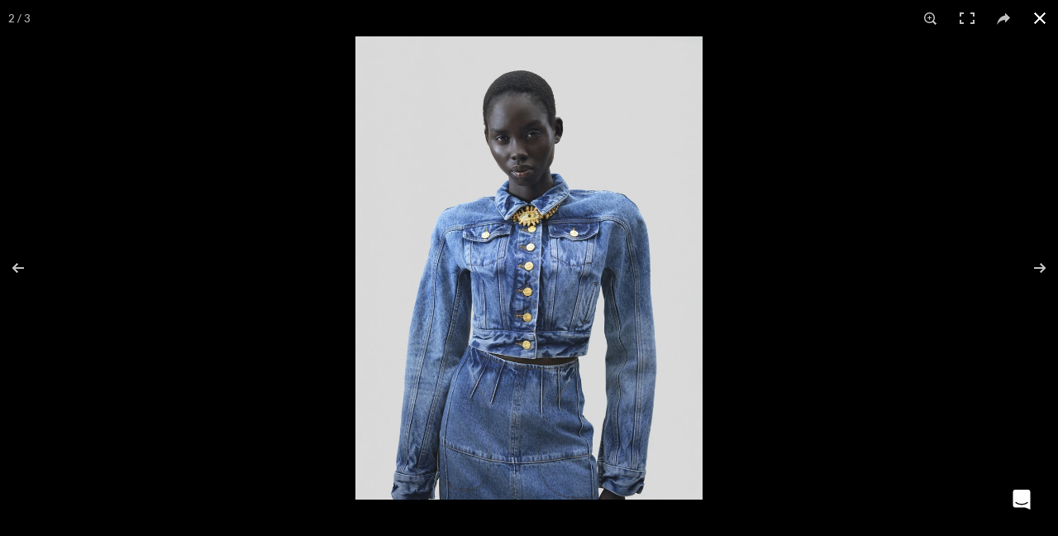
click at [1036, 20] on button at bounding box center [1040, 18] width 36 height 36
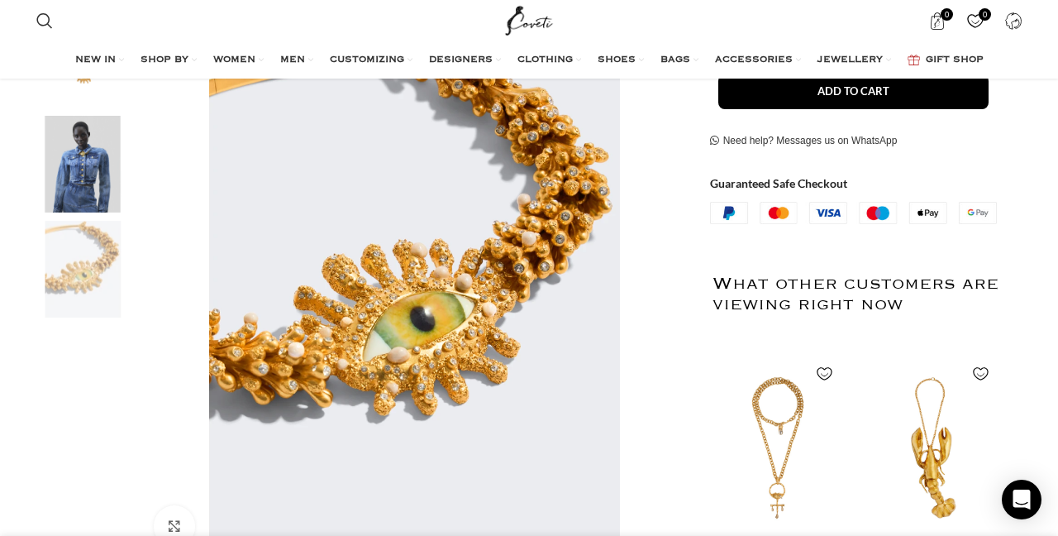
scroll to position [0, 522]
click at [40, 215] on div "2 / 3" at bounding box center [82, 168] width 101 height 105
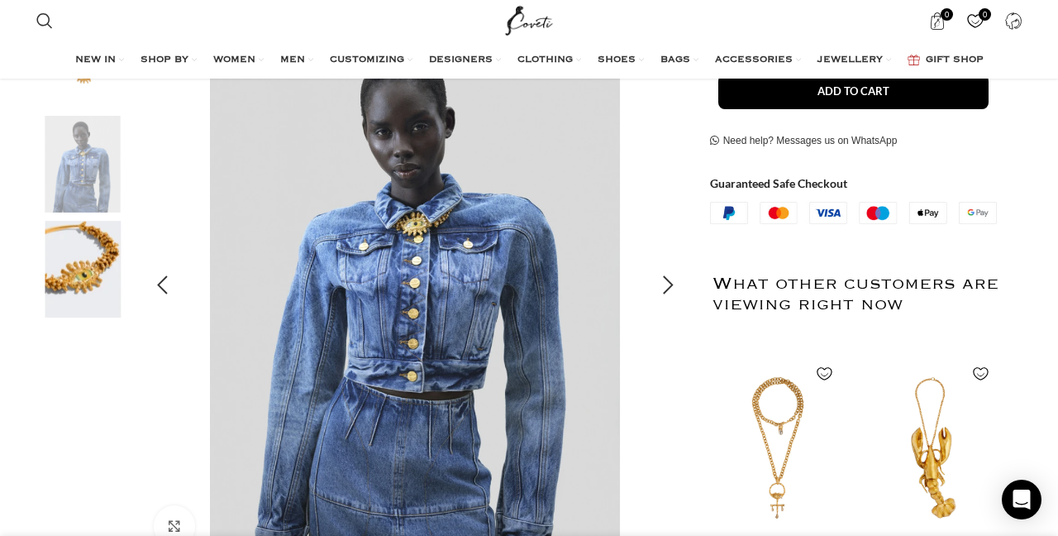
click at [431, 233] on img "2 / 3" at bounding box center [415, 286] width 548 height 548
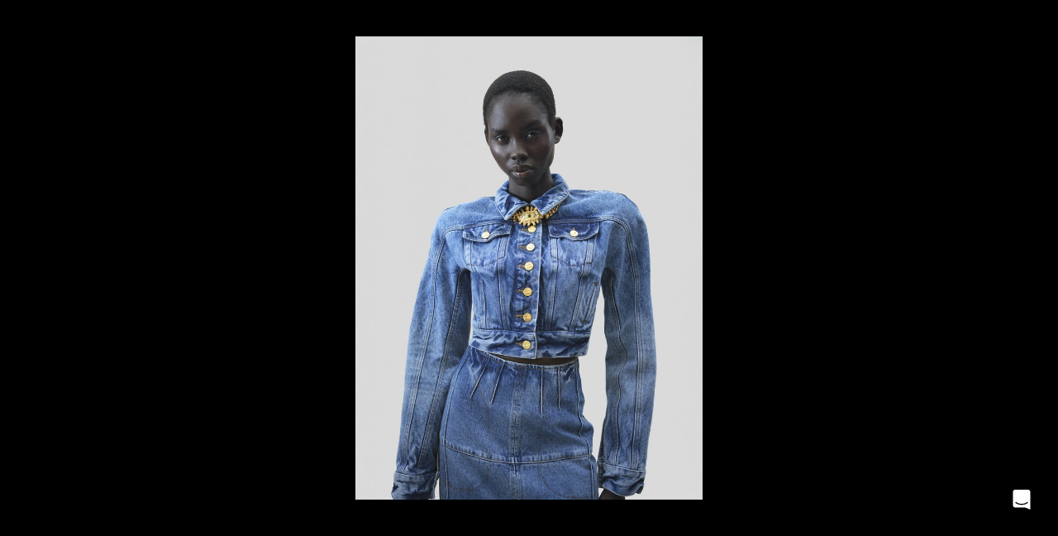
scroll to position [0, 1392]
